Goal: Task Accomplishment & Management: Manage account settings

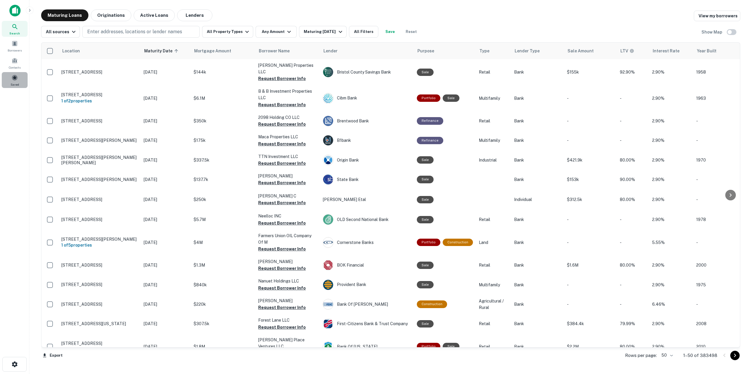
click at [13, 78] on span at bounding box center [14, 77] width 6 height 6
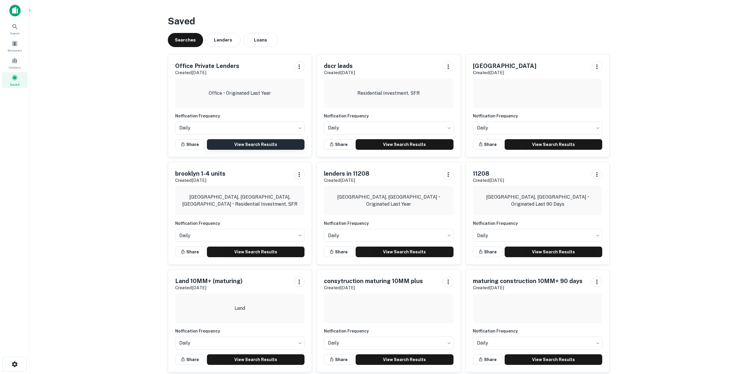
click at [240, 146] on link "View Search Results" at bounding box center [256, 144] width 98 height 11
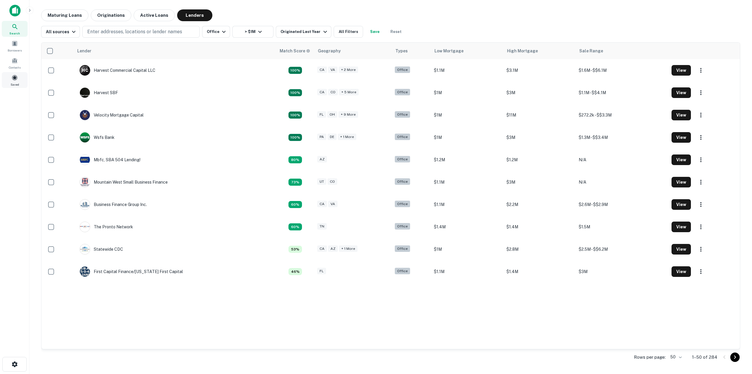
click at [12, 79] on span at bounding box center [14, 77] width 6 height 6
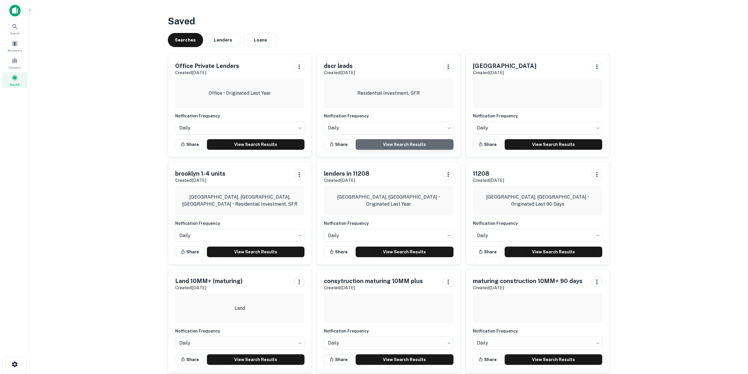
click at [374, 146] on link "View Search Results" at bounding box center [405, 144] width 98 height 11
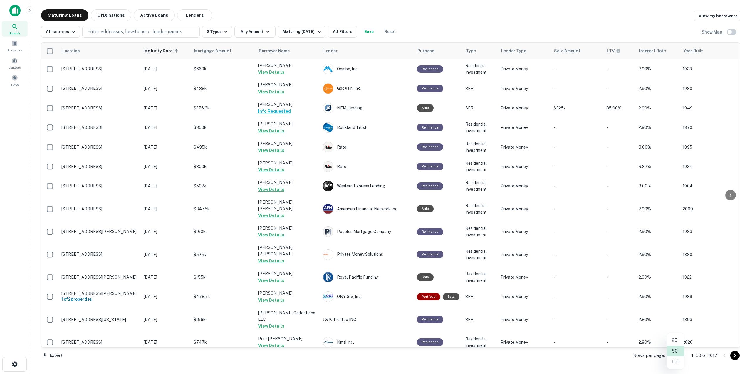
click at [682, 353] on body "Search Borrowers Contacts Saved Maturing Loans Originations Active Loans Lender…" at bounding box center [376, 187] width 752 height 374
click at [675, 363] on li "100" at bounding box center [675, 361] width 17 height 11
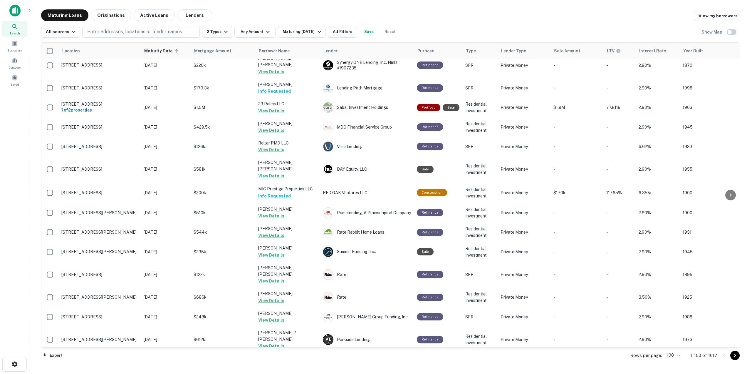
scroll to position [1687, 0]
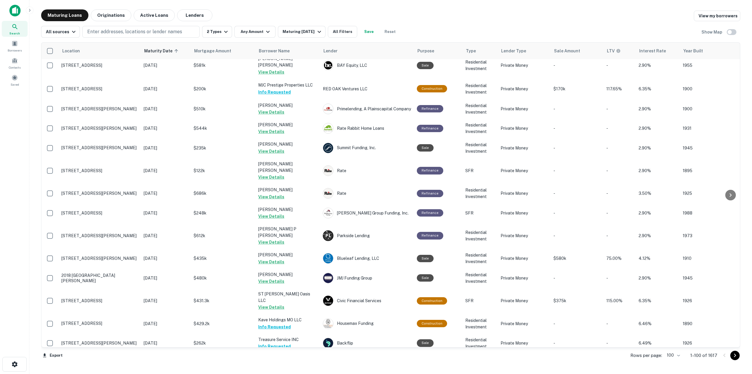
click at [736, 356] on icon "Go to next page" at bounding box center [735, 355] width 7 height 7
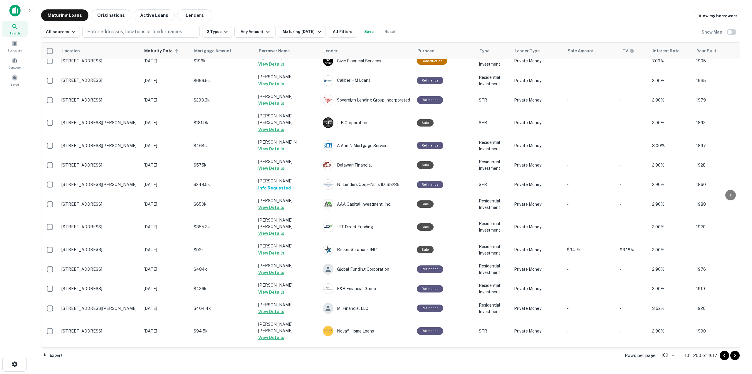
scroll to position [1708, 0]
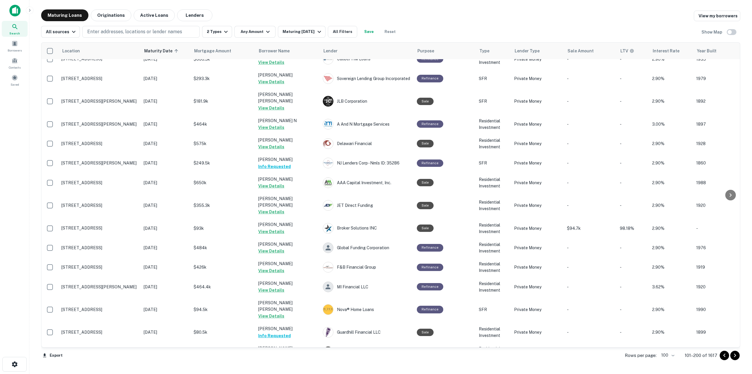
click at [736, 355] on icon "Go to next page" at bounding box center [735, 355] width 2 height 4
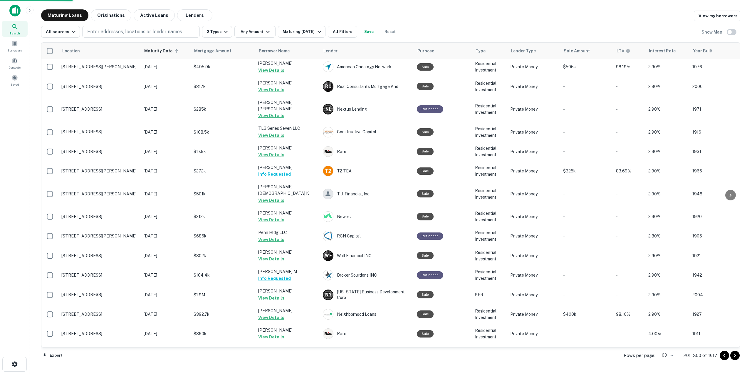
scroll to position [1689, 0]
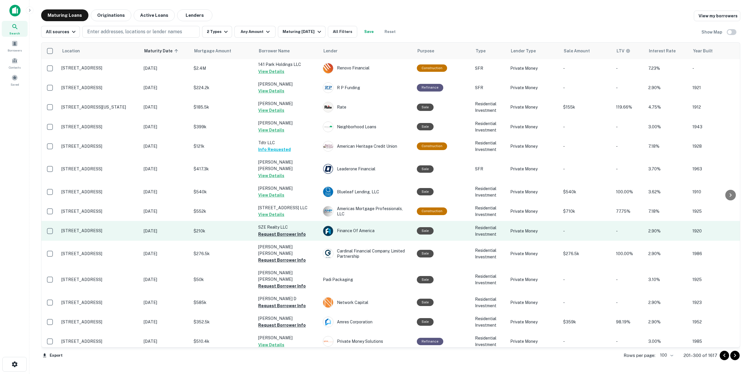
click at [293, 230] on button "Request Borrower Info" at bounding box center [282, 233] width 48 height 7
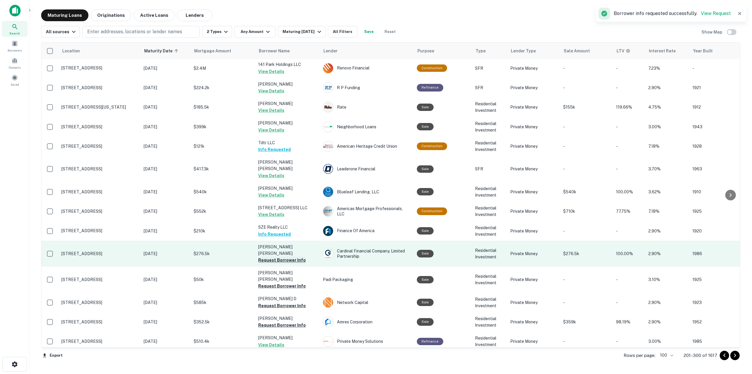
click at [289, 256] on button "Request Borrower Info" at bounding box center [282, 259] width 48 height 7
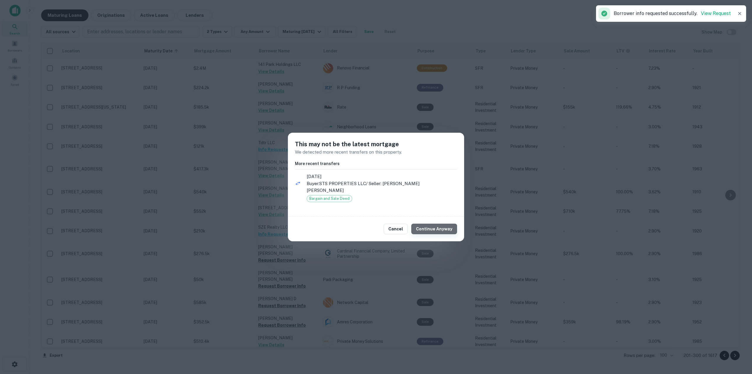
click at [448, 228] on button "Continue Anyway" at bounding box center [434, 228] width 46 height 11
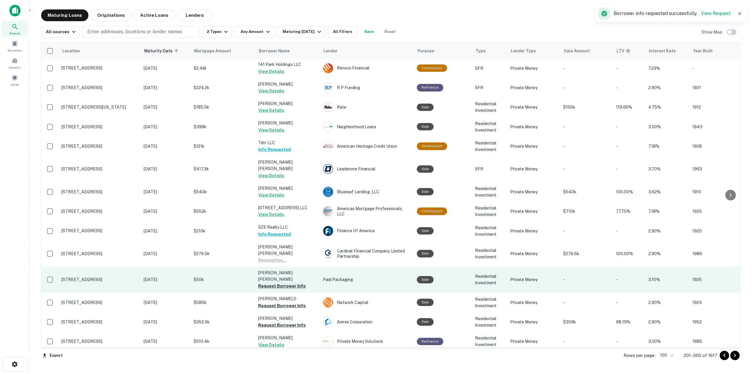
click at [294, 282] on button "Request Borrower Info" at bounding box center [282, 285] width 48 height 7
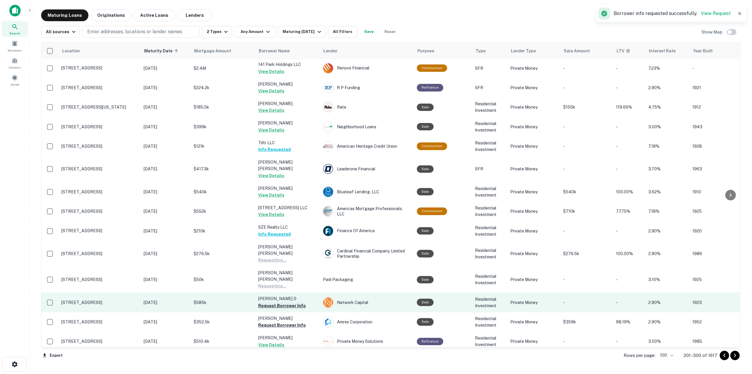
click at [292, 302] on button "Request Borrower Info" at bounding box center [282, 305] width 48 height 7
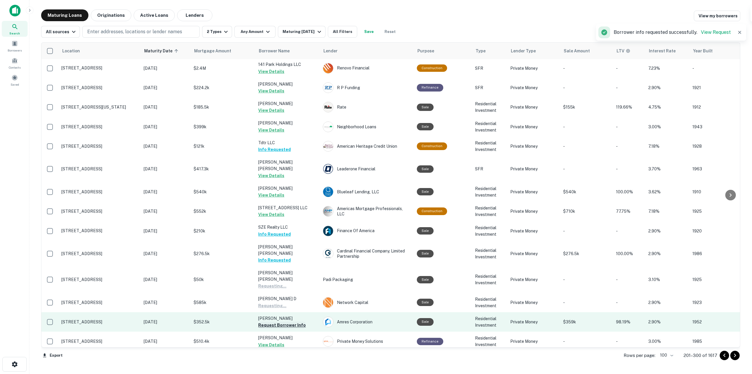
click at [291, 321] on button "Request Borrower Info" at bounding box center [282, 324] width 48 height 7
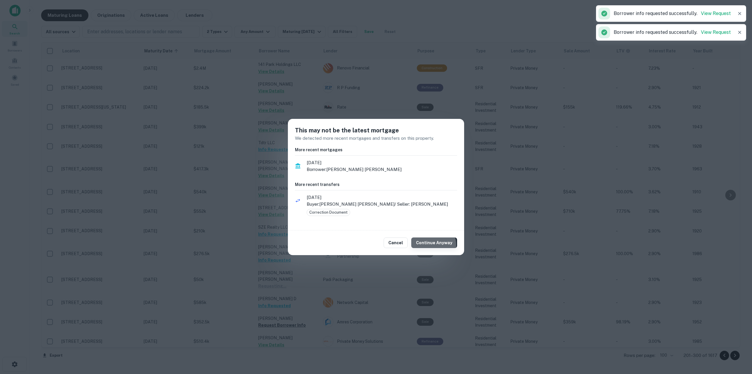
click at [434, 245] on button "Continue Anyway" at bounding box center [434, 242] width 46 height 11
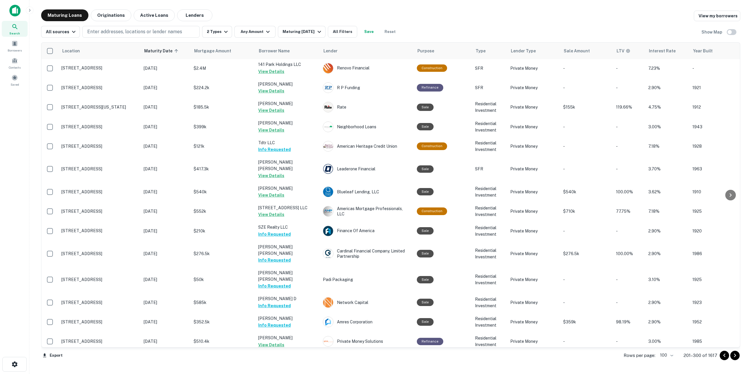
click at [737, 355] on icon "Go to next page" at bounding box center [735, 355] width 7 height 7
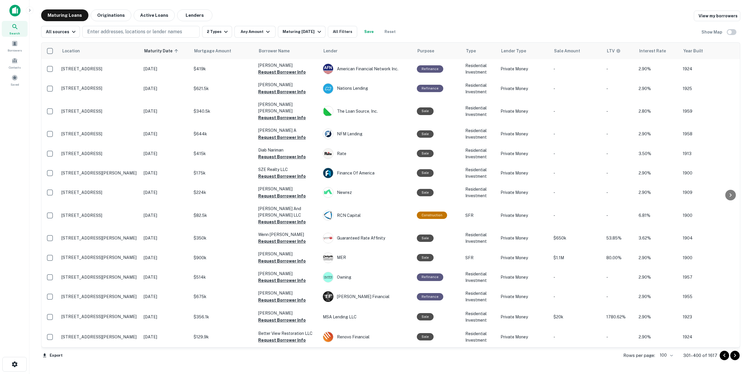
drag, startPoint x: 737, startPoint y: 299, endPoint x: 652, endPoint y: 0, distance: 310.5
click at [726, 39] on div "Location Maturity Date sorted ascending Mortgage Amount Borrower Name Lender Pu…" at bounding box center [391, 202] width 700 height 328
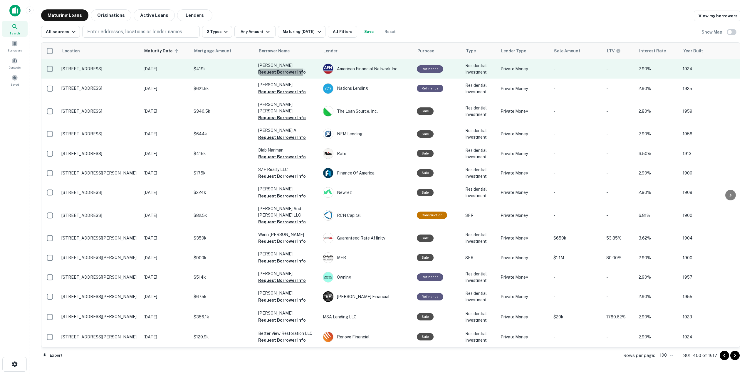
click at [280, 71] on button "Request Borrower Info" at bounding box center [282, 71] width 48 height 7
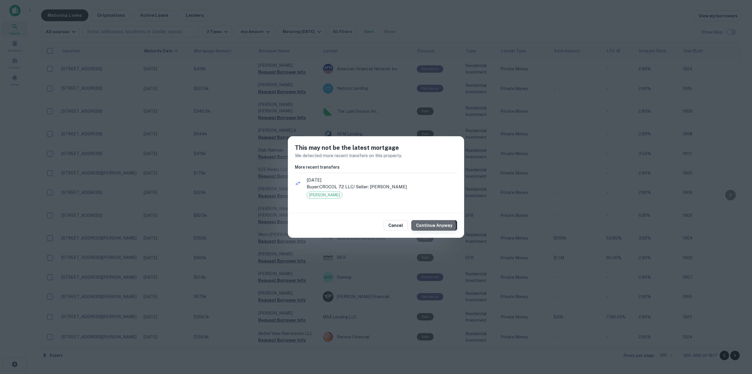
click at [434, 226] on button "Continue Anyway" at bounding box center [434, 225] width 46 height 11
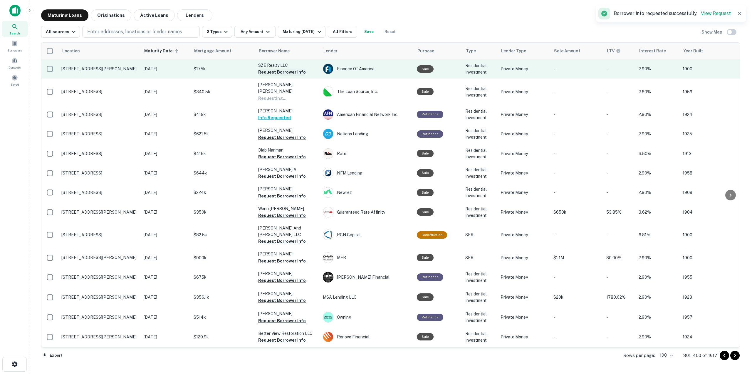
click at [288, 73] on button "Request Borrower Info" at bounding box center [282, 71] width 48 height 7
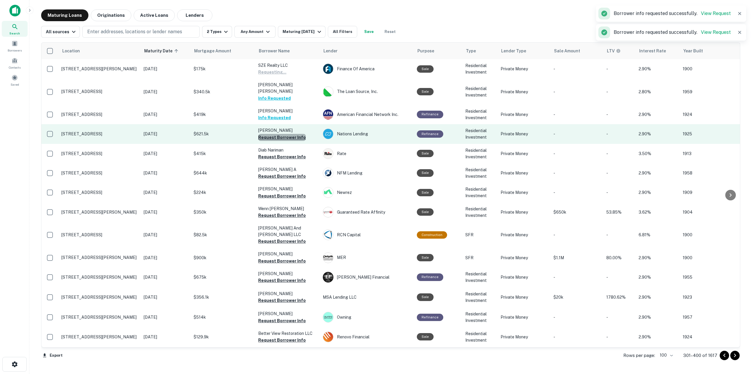
click at [283, 134] on button "Request Borrower Info" at bounding box center [282, 137] width 48 height 7
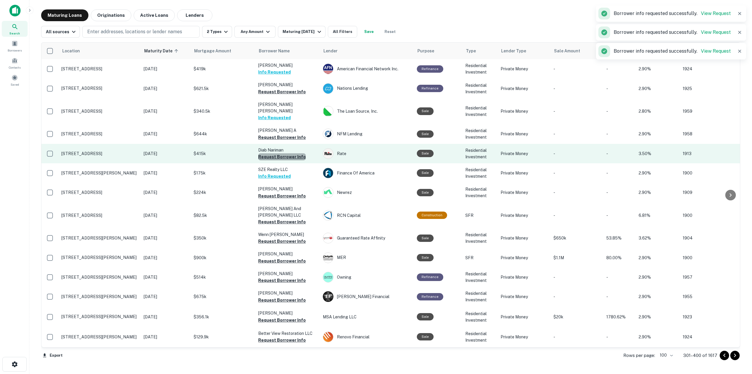
click at [289, 153] on button "Request Borrower Info" at bounding box center [282, 156] width 48 height 7
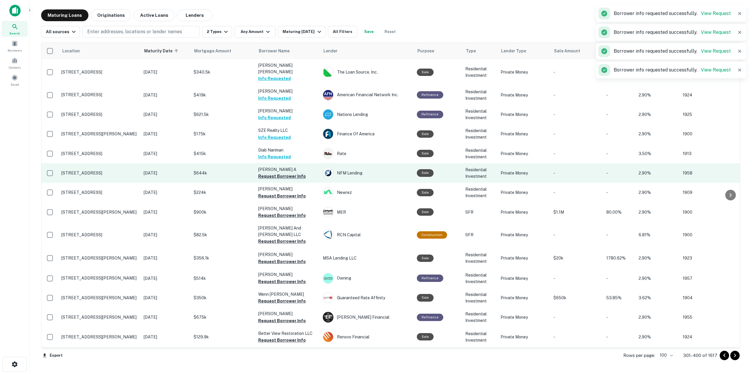
click at [285, 173] on button "Request Borrower Info" at bounding box center [282, 176] width 48 height 7
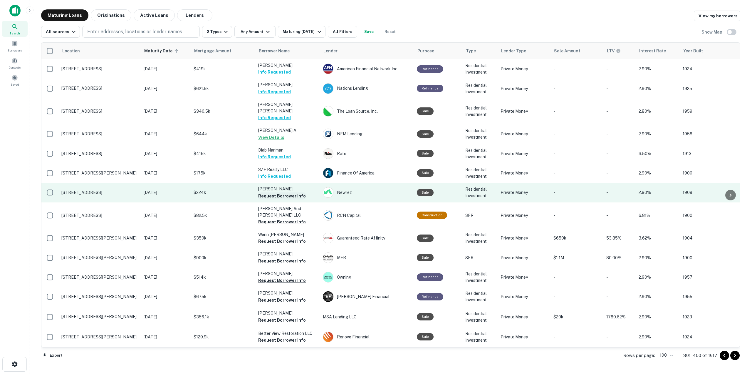
click at [267, 192] on button "Request Borrower Info" at bounding box center [282, 195] width 48 height 7
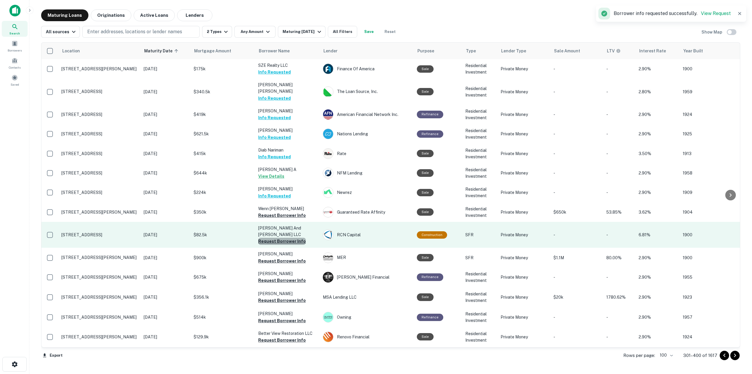
click at [297, 237] on button "Request Borrower Info" at bounding box center [282, 240] width 48 height 7
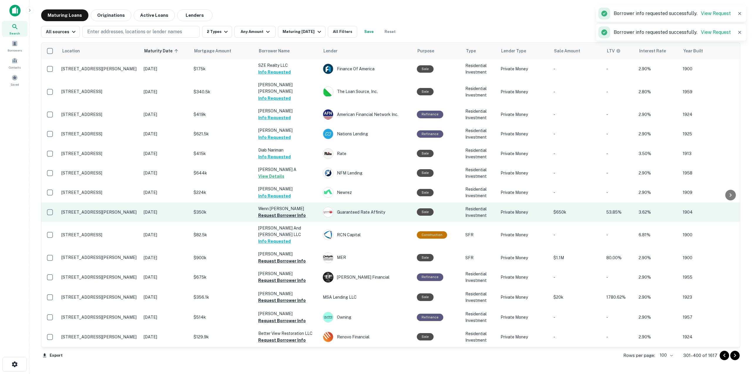
click at [293, 212] on button "Request Borrower Info" at bounding box center [282, 215] width 48 height 7
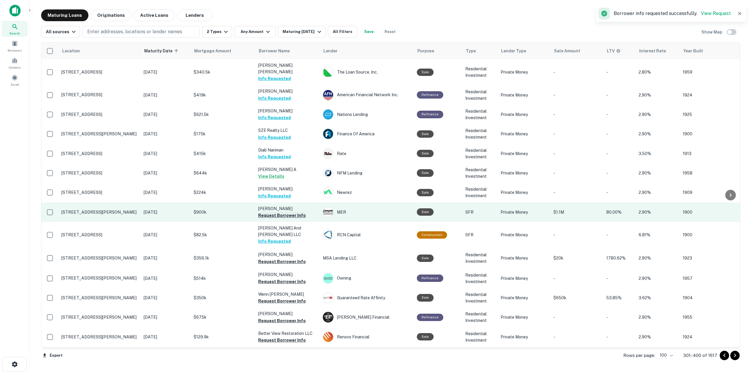
click at [295, 212] on button "Request Borrower Info" at bounding box center [282, 215] width 48 height 7
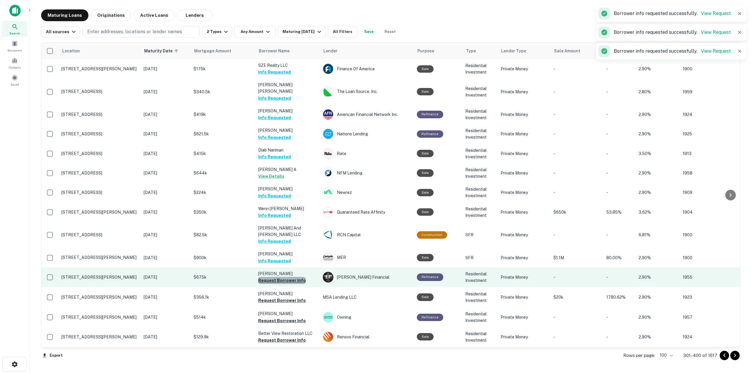
click at [292, 277] on button "Request Borrower Info" at bounding box center [282, 280] width 48 height 7
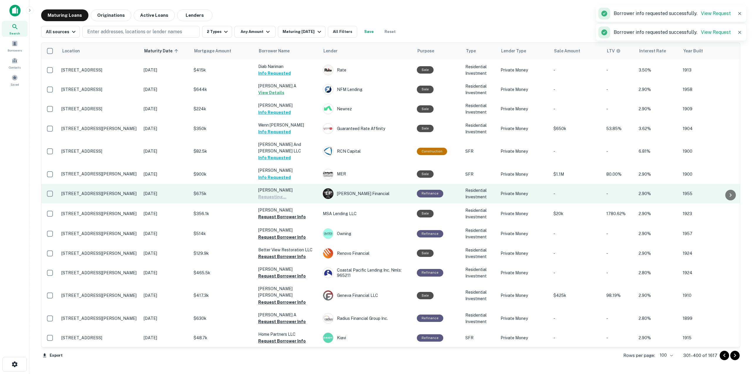
scroll to position [88, 0]
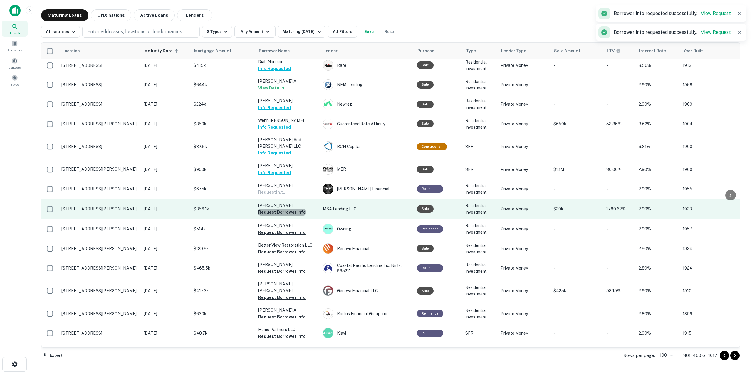
click at [295, 208] on button "Request Borrower Info" at bounding box center [282, 211] width 48 height 7
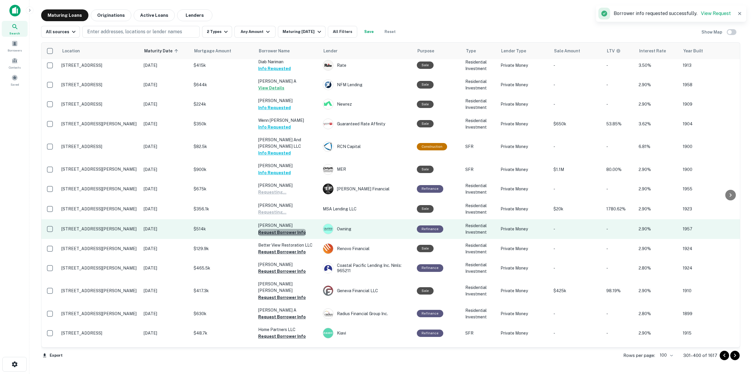
click at [294, 229] on button "Request Borrower Info" at bounding box center [282, 232] width 48 height 7
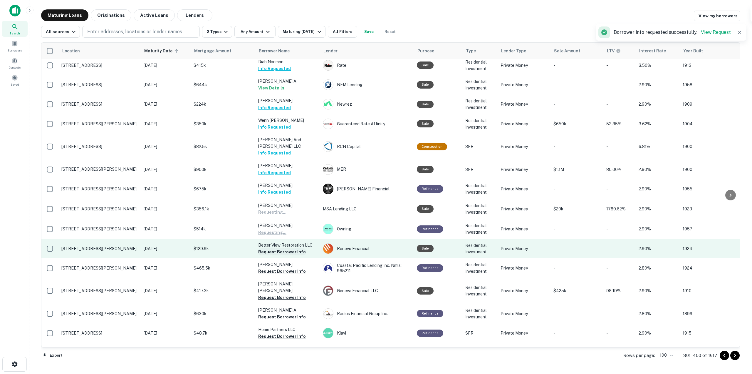
click at [296, 248] on button "Request Borrower Info" at bounding box center [282, 251] width 48 height 7
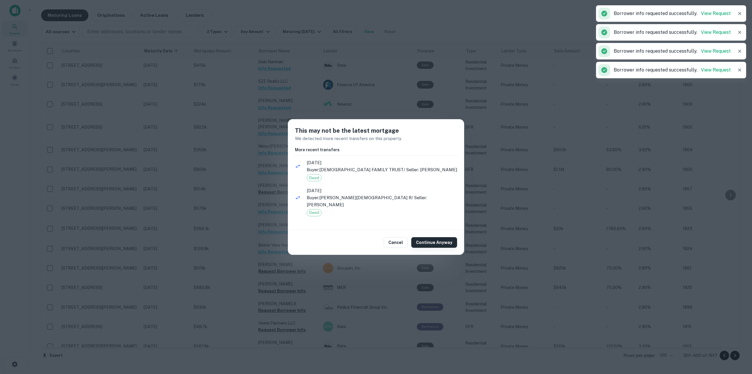
click at [424, 241] on button "Continue Anyway" at bounding box center [434, 242] width 46 height 11
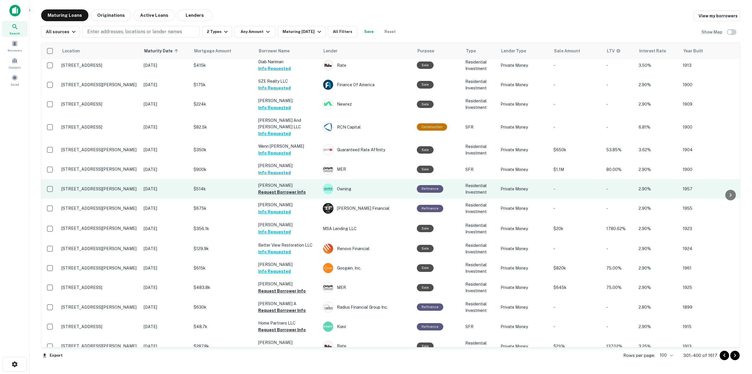
click at [290, 188] on button "Request Borrower Info" at bounding box center [282, 191] width 48 height 7
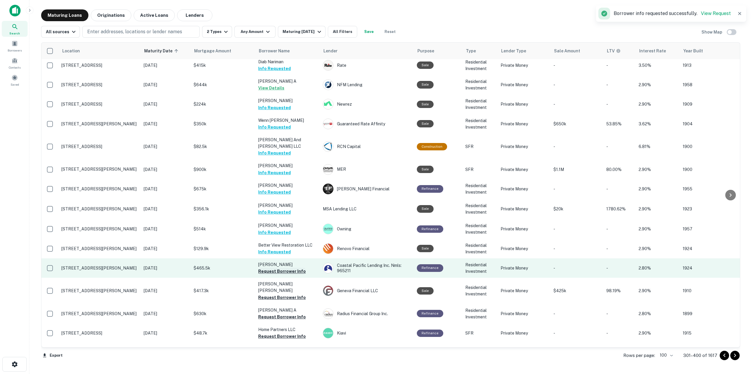
click at [299, 267] on button "Request Borrower Info" at bounding box center [282, 270] width 48 height 7
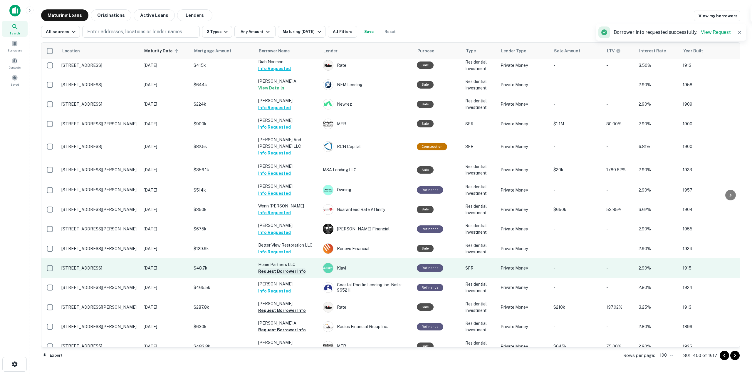
click at [297, 267] on button "Request Borrower Info" at bounding box center [282, 270] width 48 height 7
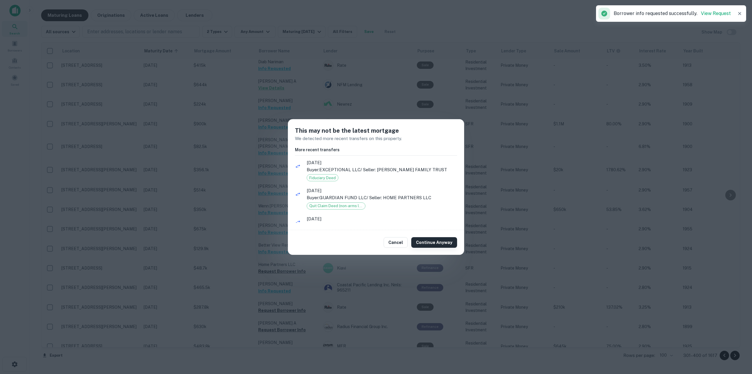
click at [441, 243] on button "Continue Anyway" at bounding box center [434, 242] width 46 height 11
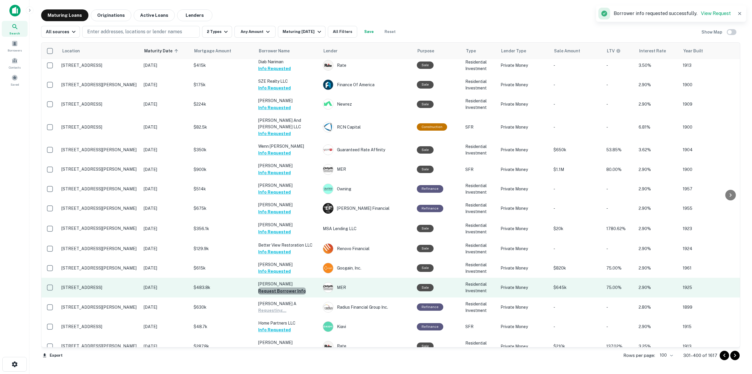
click at [297, 287] on button "Request Borrower Info" at bounding box center [282, 290] width 48 height 7
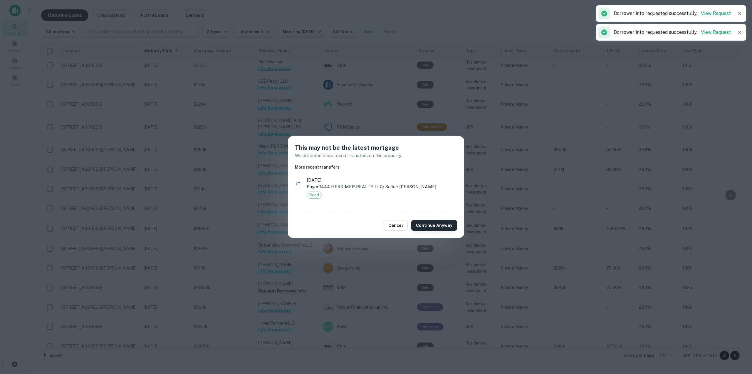
click at [444, 228] on button "Continue Anyway" at bounding box center [434, 225] width 46 height 11
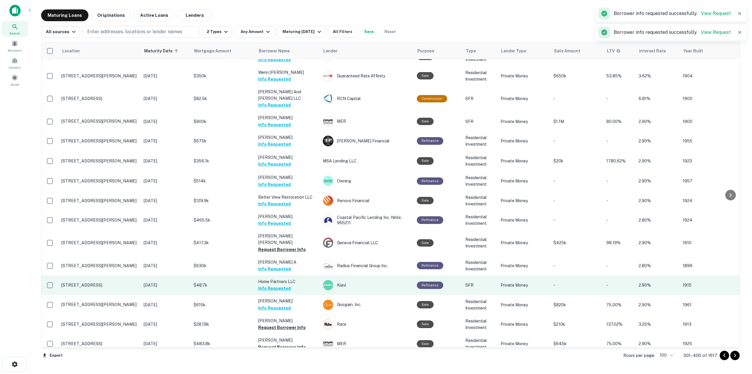
scroll to position [147, 0]
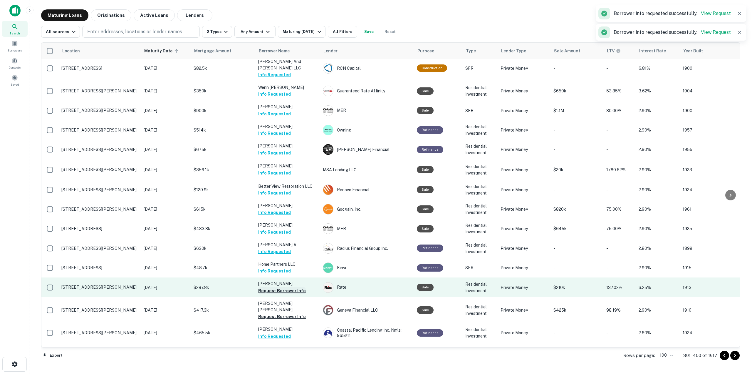
click at [297, 287] on button "Request Borrower Info" at bounding box center [282, 290] width 48 height 7
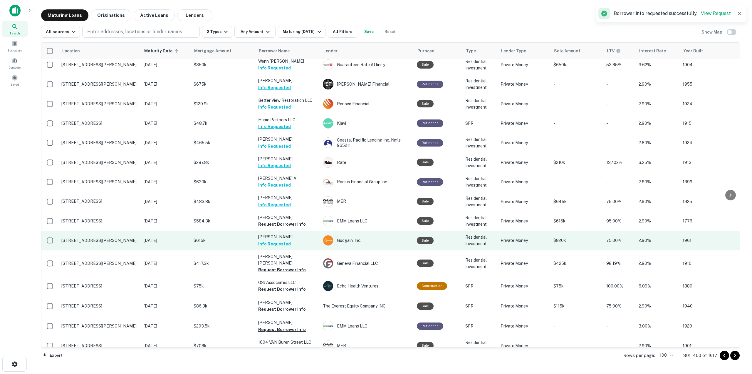
scroll to position [235, 0]
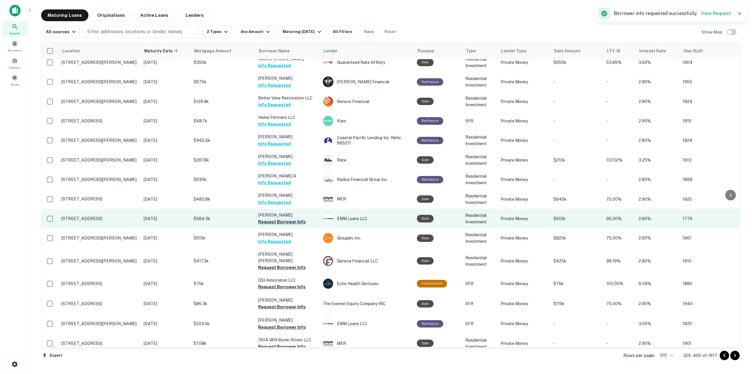
click at [293, 218] on button "Request Borrower Info" at bounding box center [282, 221] width 48 height 7
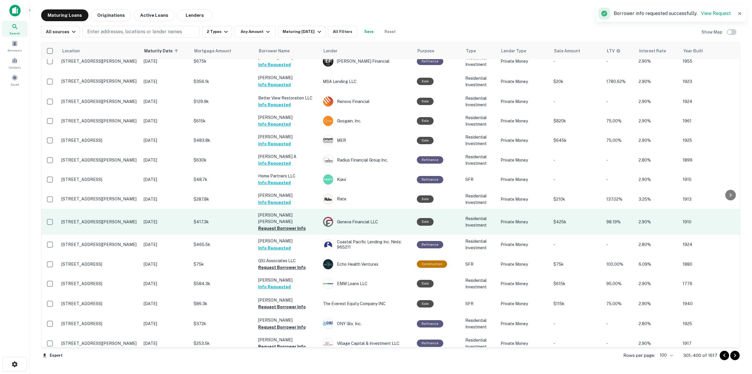
click at [285, 225] on button "Request Borrower Info" at bounding box center [282, 228] width 48 height 7
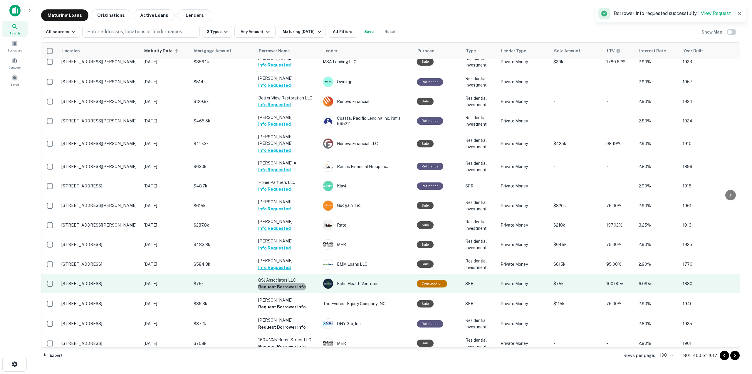
click at [283, 283] on button "Request Borrower Info" at bounding box center [282, 286] width 48 height 7
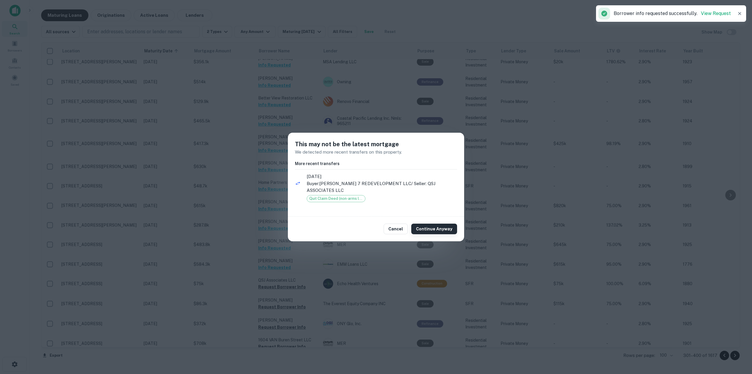
click at [428, 223] on button "Continue Anyway" at bounding box center [434, 228] width 46 height 11
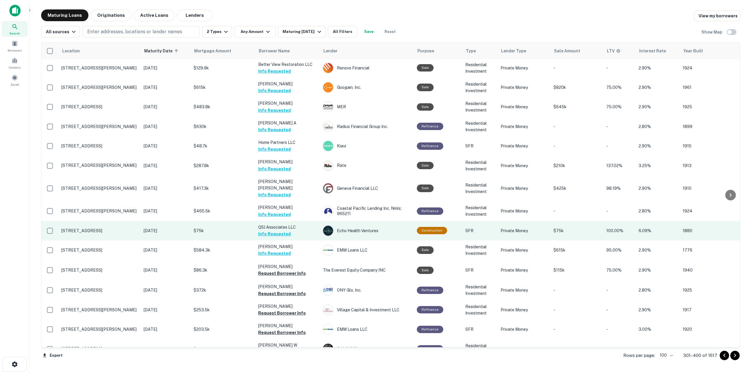
scroll to position [294, 0]
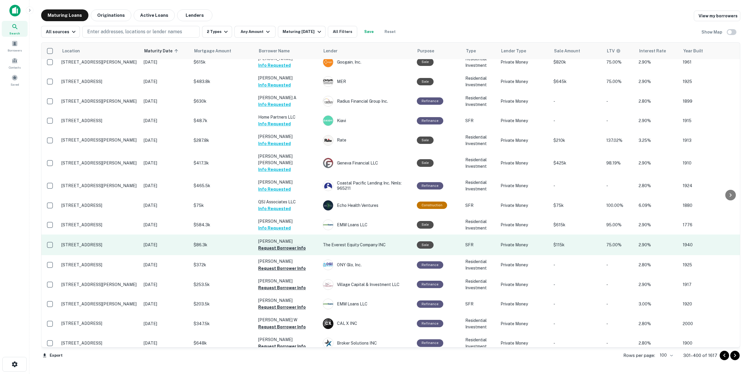
click at [294, 244] on button "Request Borrower Info" at bounding box center [282, 247] width 48 height 7
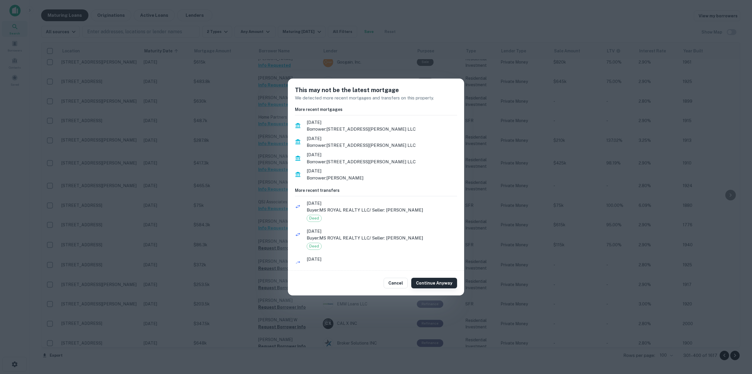
click at [437, 279] on button "Continue Anyway" at bounding box center [434, 282] width 46 height 11
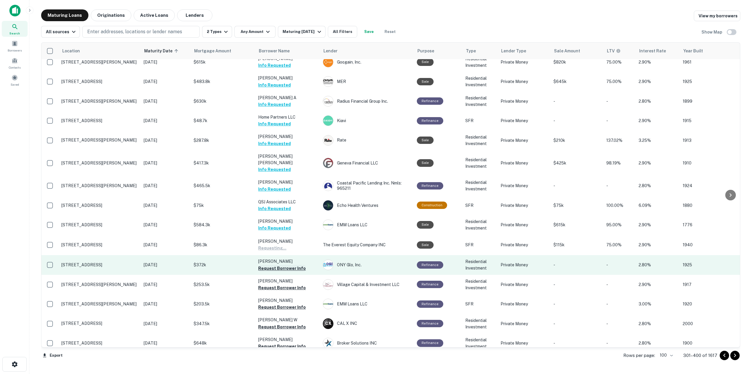
click at [300, 265] on button "Request Borrower Info" at bounding box center [282, 268] width 48 height 7
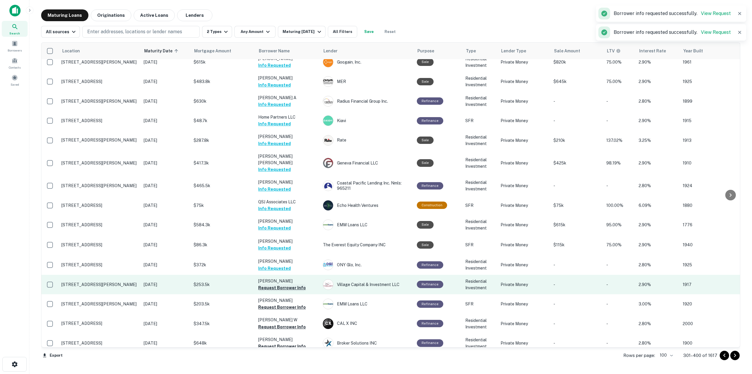
click at [297, 284] on button "Request Borrower Info" at bounding box center [282, 287] width 48 height 7
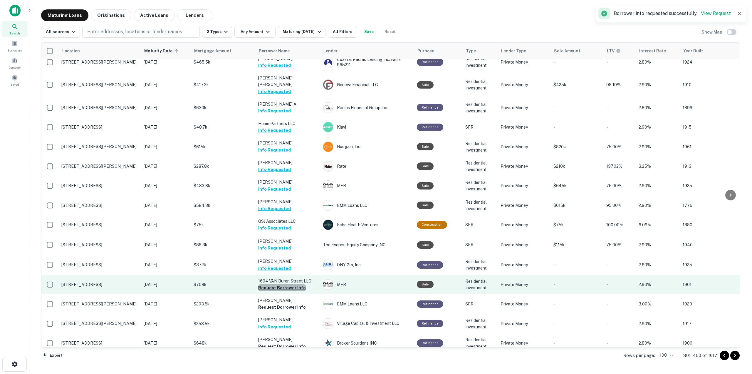
click at [297, 284] on button "Request Borrower Info" at bounding box center [282, 287] width 48 height 7
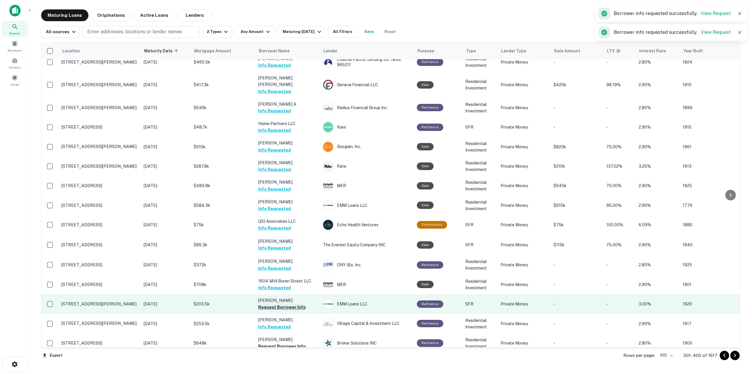
click at [297, 303] on button "Request Borrower Info" at bounding box center [282, 306] width 48 height 7
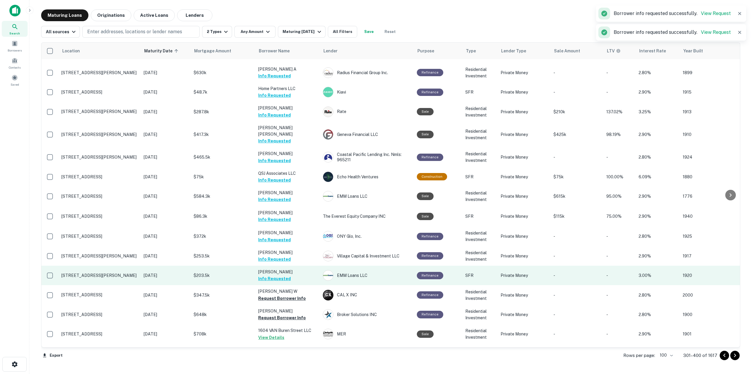
scroll to position [353, 0]
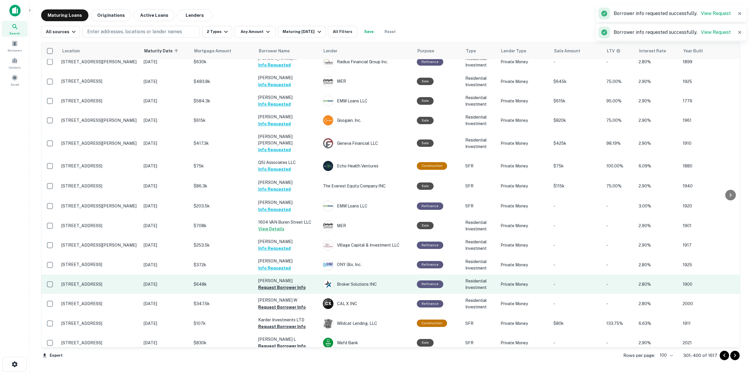
click at [299, 284] on button "Request Borrower Info" at bounding box center [282, 287] width 48 height 7
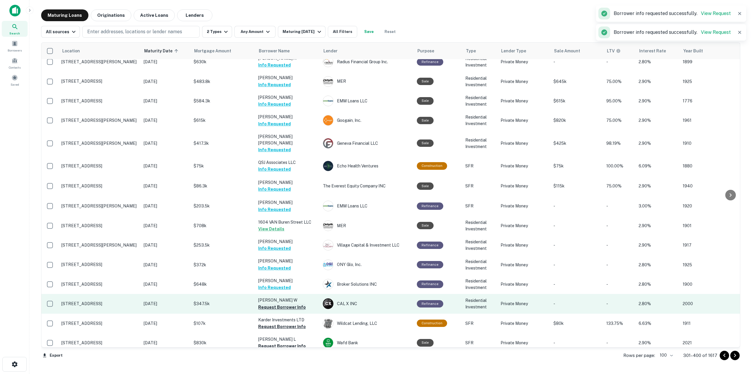
click at [295, 303] on button "Request Borrower Info" at bounding box center [282, 306] width 48 height 7
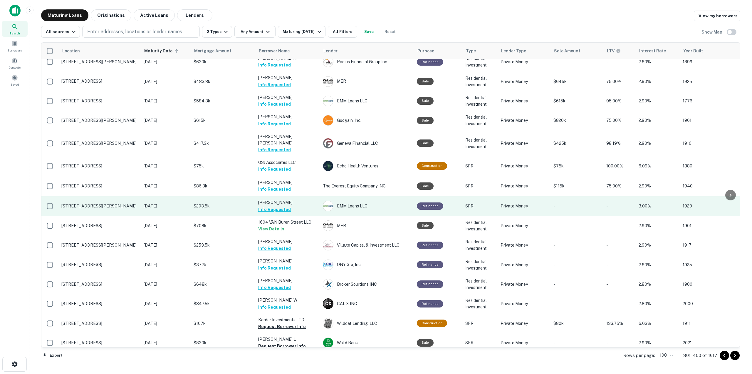
scroll to position [411, 0]
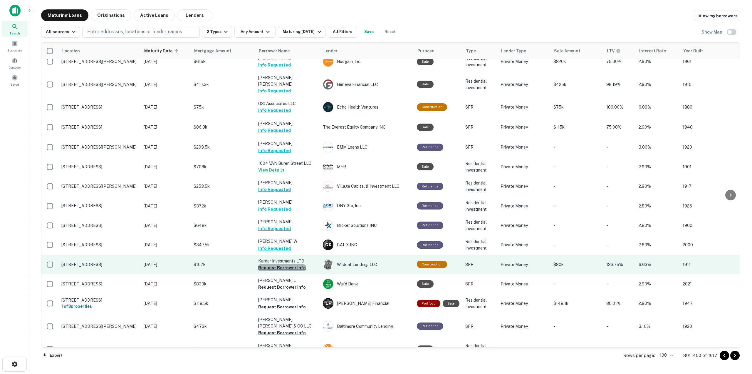
click at [286, 264] on button "Request Borrower Info" at bounding box center [282, 267] width 48 height 7
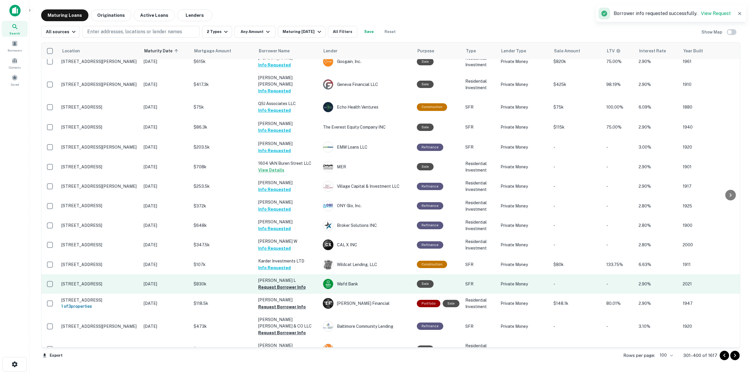
click at [282, 283] on button "Request Borrower Info" at bounding box center [282, 286] width 48 height 7
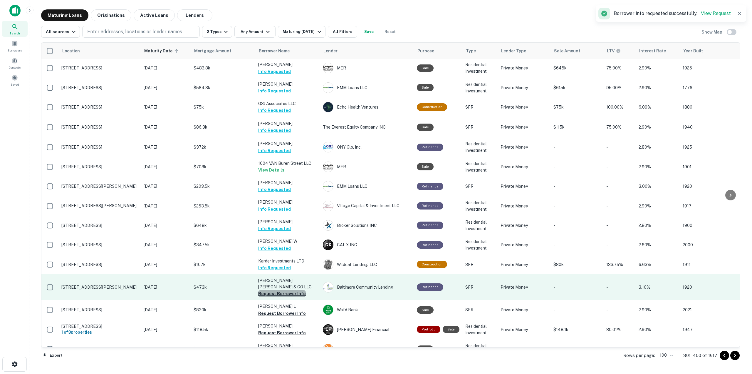
click at [294, 290] on button "Request Borrower Info" at bounding box center [282, 293] width 48 height 7
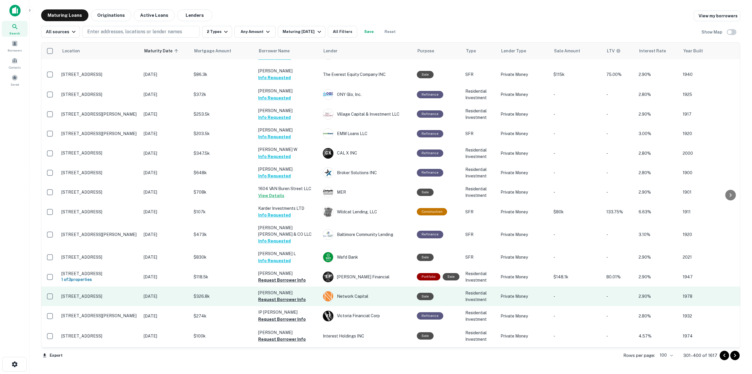
scroll to position [470, 0]
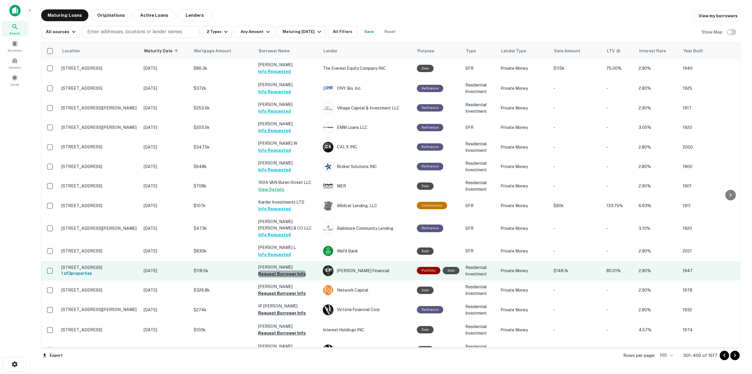
click at [292, 270] on button "Request Borrower Info" at bounding box center [282, 273] width 48 height 7
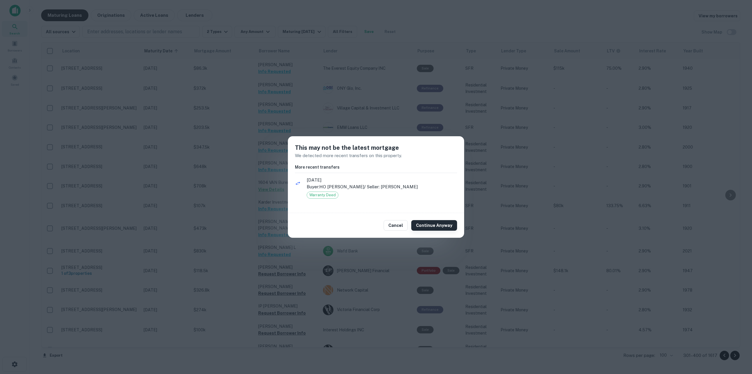
click at [421, 226] on button "Continue Anyway" at bounding box center [434, 225] width 46 height 11
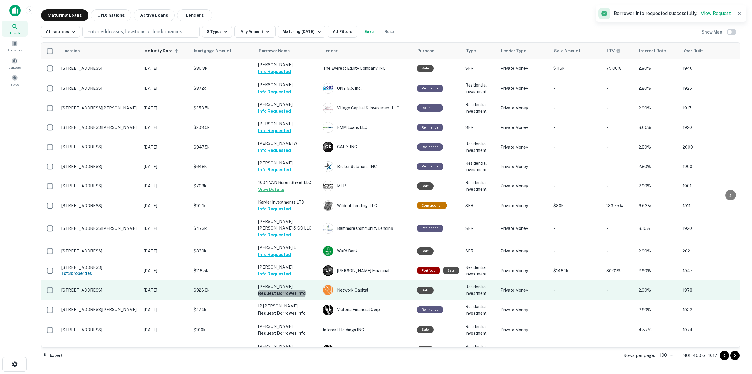
click at [292, 290] on button "Request Borrower Info" at bounding box center [282, 293] width 48 height 7
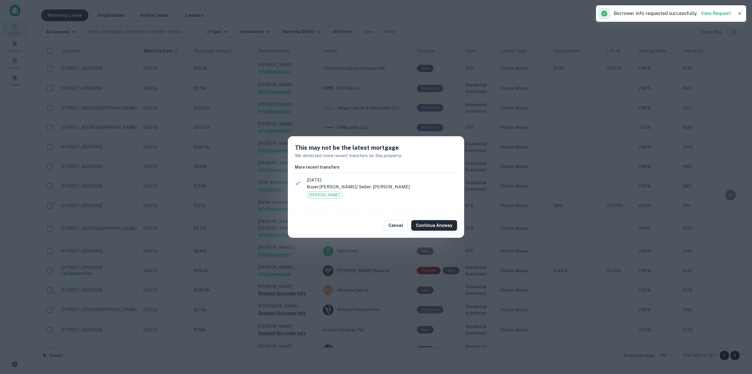
click at [431, 228] on button "Continue Anyway" at bounding box center [434, 225] width 46 height 11
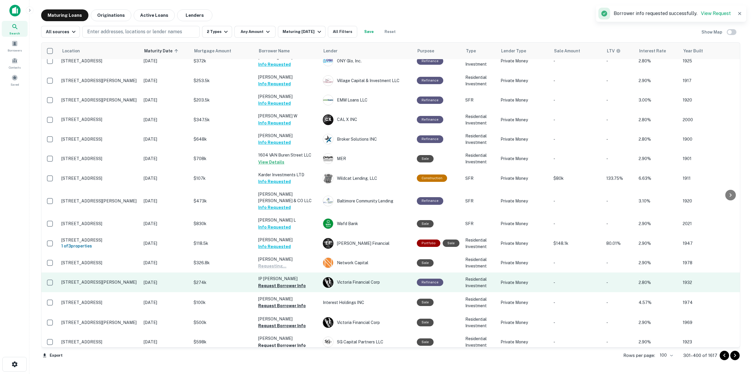
scroll to position [529, 0]
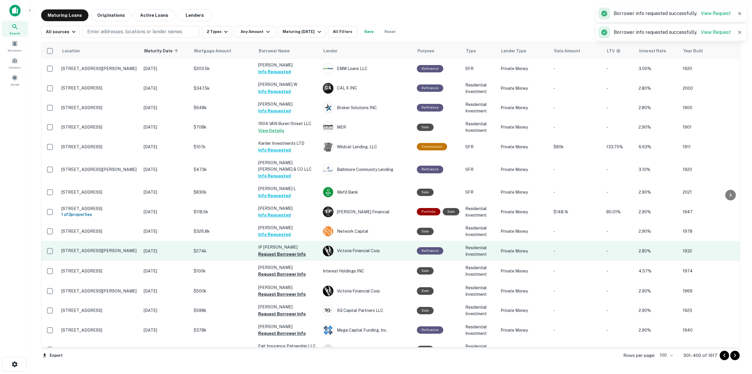
click at [302, 250] on button "Request Borrower Info" at bounding box center [282, 253] width 48 height 7
